Goal: Navigation & Orientation: Find specific page/section

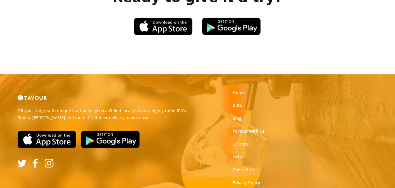
scroll to position [922, 0]
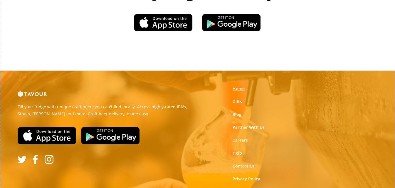
click at [235, 86] on link "Home" at bounding box center [238, 89] width 12 height 6
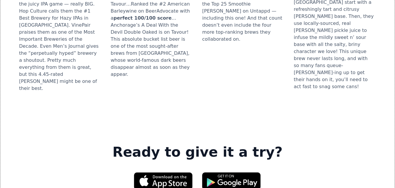
scroll to position [922, 0]
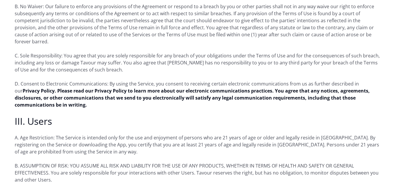
scroll to position [499, 0]
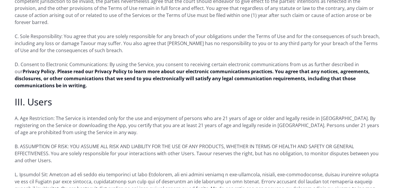
click at [282, 68] on p "D. Consent to Electronic Communications: By using the Service, you consent to r…" at bounding box center [197, 75] width 365 height 28
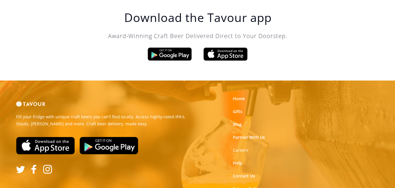
scroll to position [2, 0]
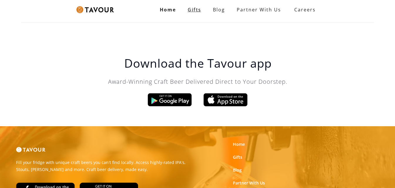
click at [196, 14] on link "Gifts" at bounding box center [194, 10] width 25 height 12
